Goal: Information Seeking & Learning: Learn about a topic

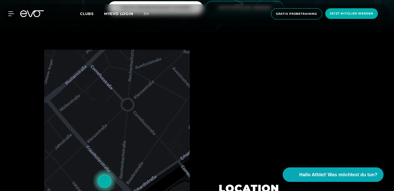
scroll to position [150, 0]
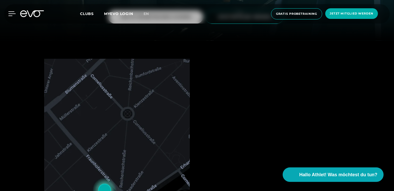
click at [7, 15] on div at bounding box center [8, 13] width 16 height 5
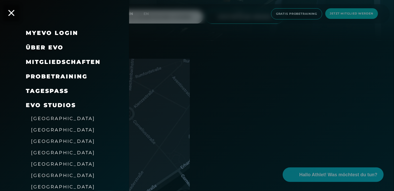
click at [79, 61] on span "Mitgliedschaften" at bounding box center [63, 61] width 75 height 7
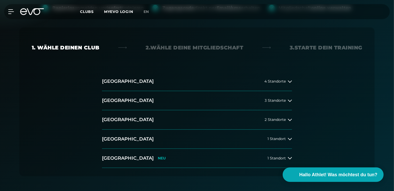
scroll to position [89, 0]
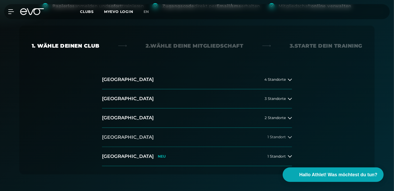
click at [156, 140] on button "[GEOGRAPHIC_DATA] 1 Standort" at bounding box center [197, 137] width 190 height 19
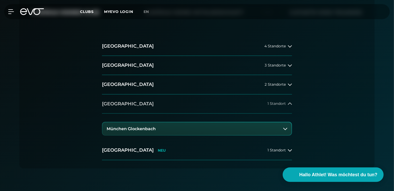
scroll to position [123, 0]
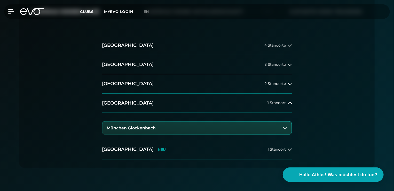
click at [166, 130] on button "München Glockenbach" at bounding box center [197, 127] width 189 height 13
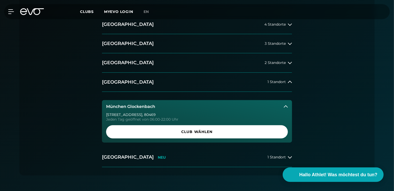
scroll to position [144, 0]
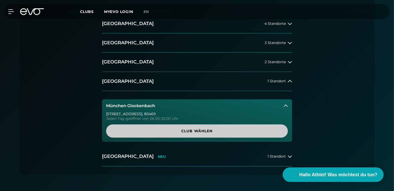
click at [164, 131] on span "Club wählen" at bounding box center [197, 130] width 157 height 5
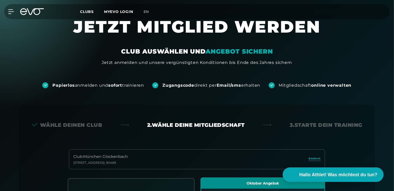
scroll to position [0, 0]
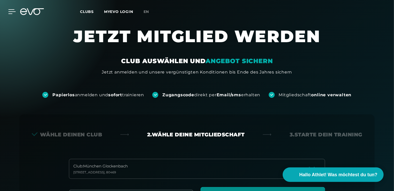
click at [12, 11] on icon at bounding box center [11, 11] width 7 height 5
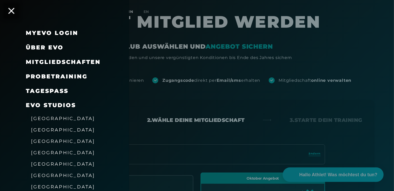
click at [50, 48] on span "Über EVO" at bounding box center [45, 47] width 38 height 7
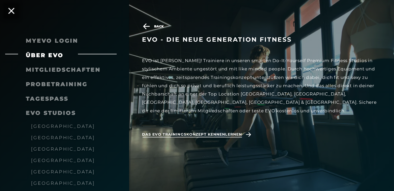
scroll to position [160, 0]
click at [147, 24] on icon at bounding box center [146, 26] width 9 height 6
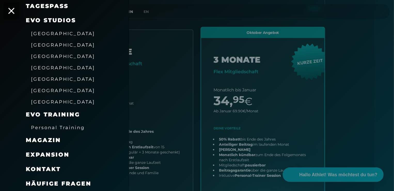
scroll to position [174, 0]
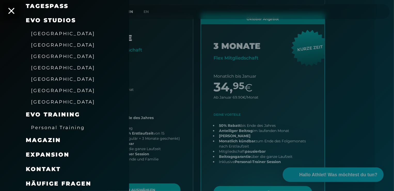
click at [63, 183] on span "Häufige Fragen" at bounding box center [59, 183] width 66 height 7
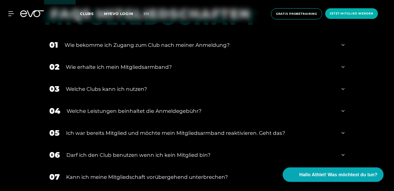
scroll to position [198, 0]
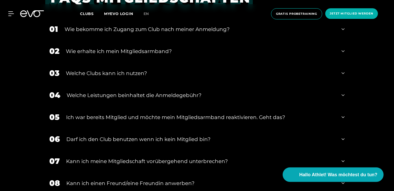
click at [156, 67] on div "03 Welche Clubs kann ich nutzen?" at bounding box center [197, 73] width 306 height 22
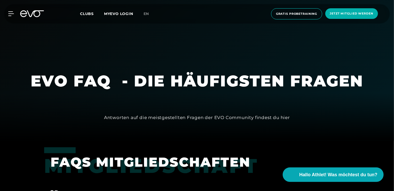
scroll to position [50, 0]
